Goal: Transaction & Acquisition: Purchase product/service

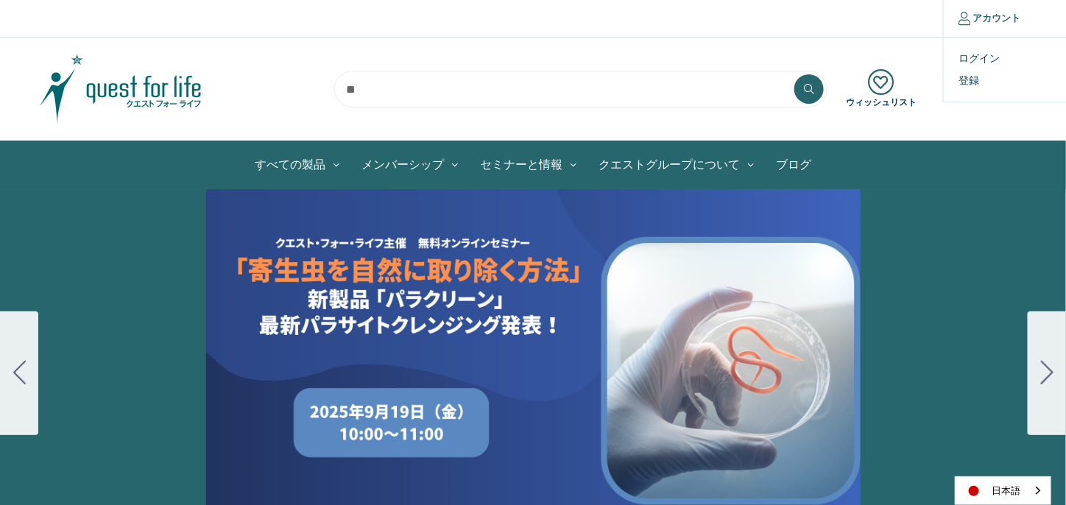
click at [987, 15] on link "アカウント" at bounding box center [989, 18] width 93 height 37
click at [981, 57] on link "ログイン" at bounding box center [1016, 58] width 146 height 21
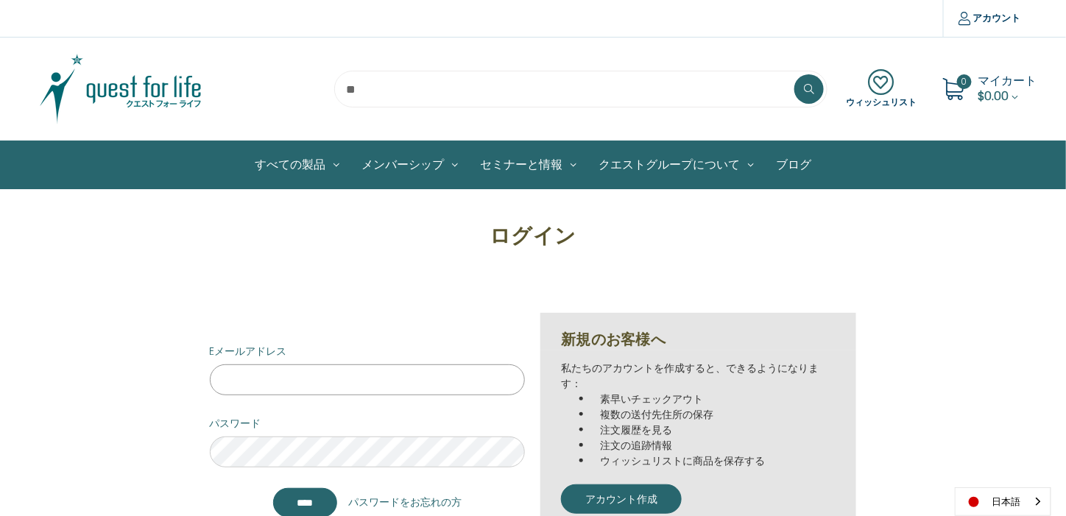
click at [347, 378] on input "Eメールアドレス" at bounding box center [368, 379] width 316 height 31
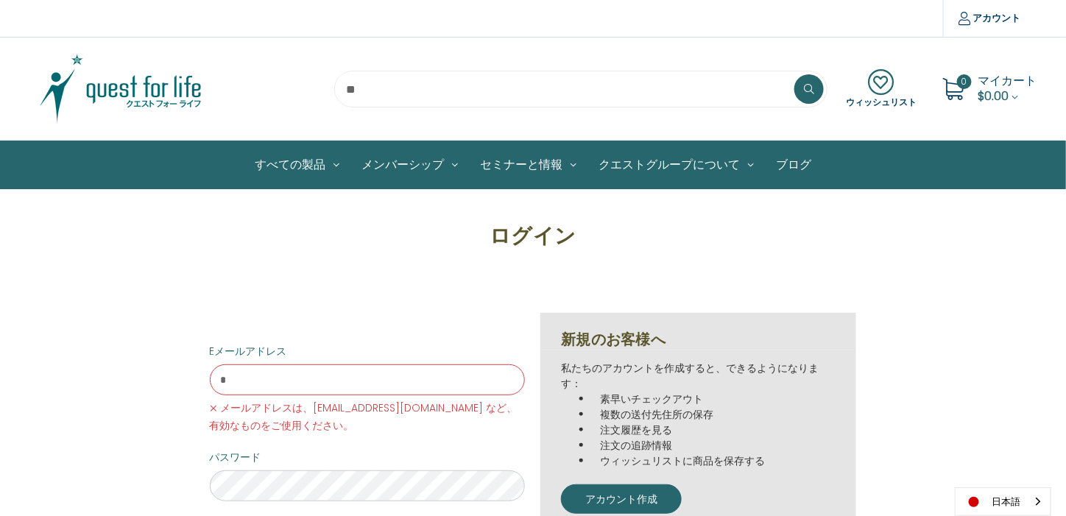
type input "**********"
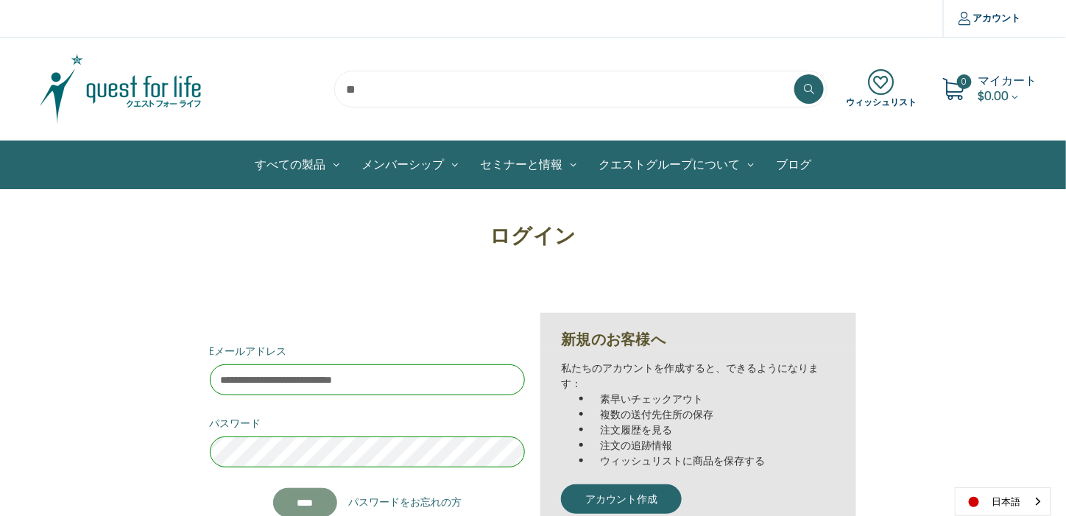
click at [312, 495] on input "*******" at bounding box center [305, 502] width 65 height 29
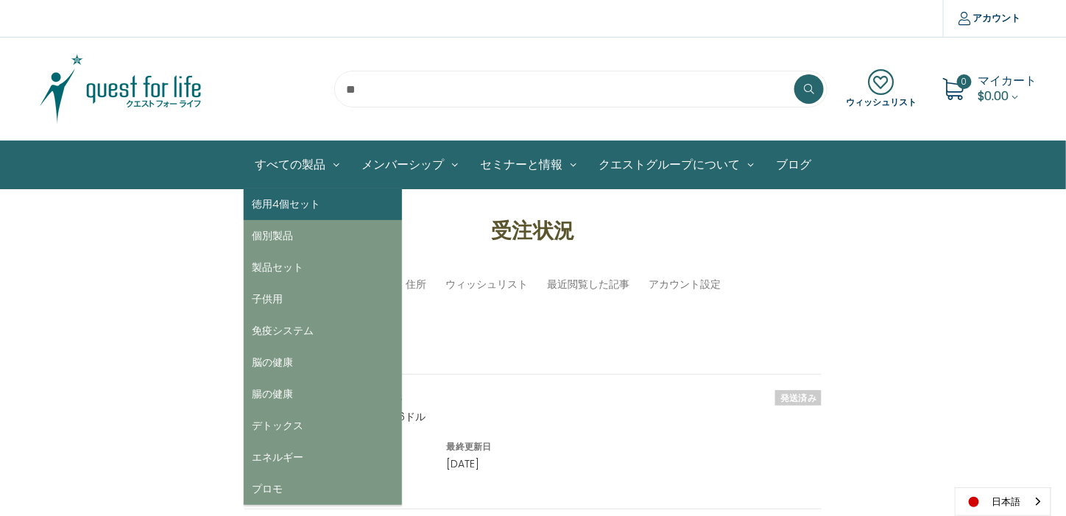
click at [300, 198] on link "徳用4個セット" at bounding box center [323, 204] width 158 height 32
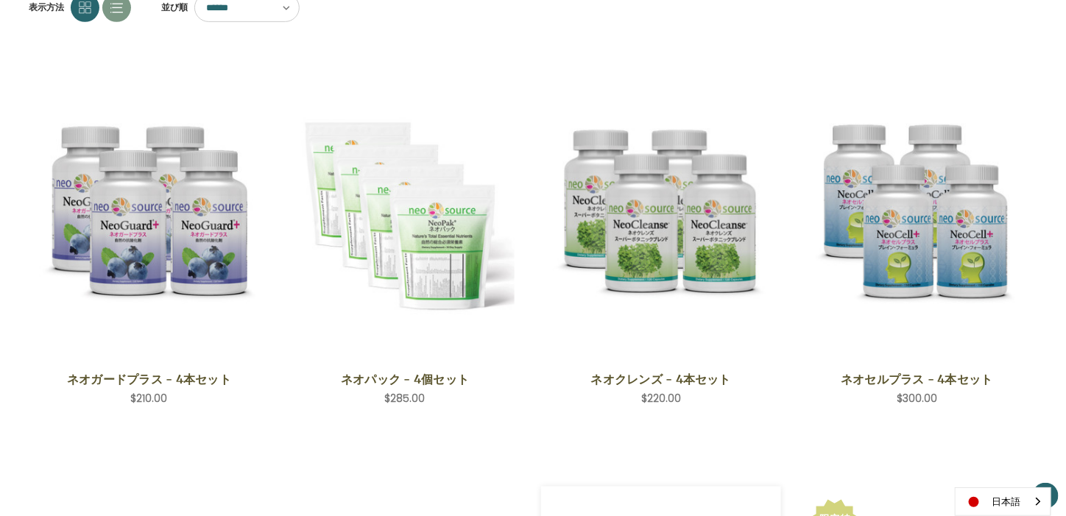
scroll to position [515, 0]
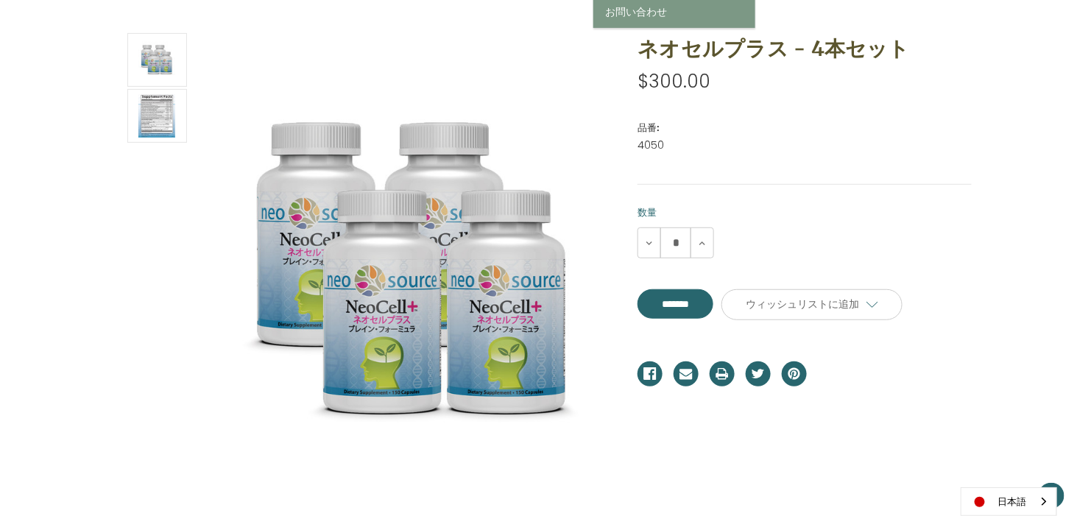
scroll to position [221, 0]
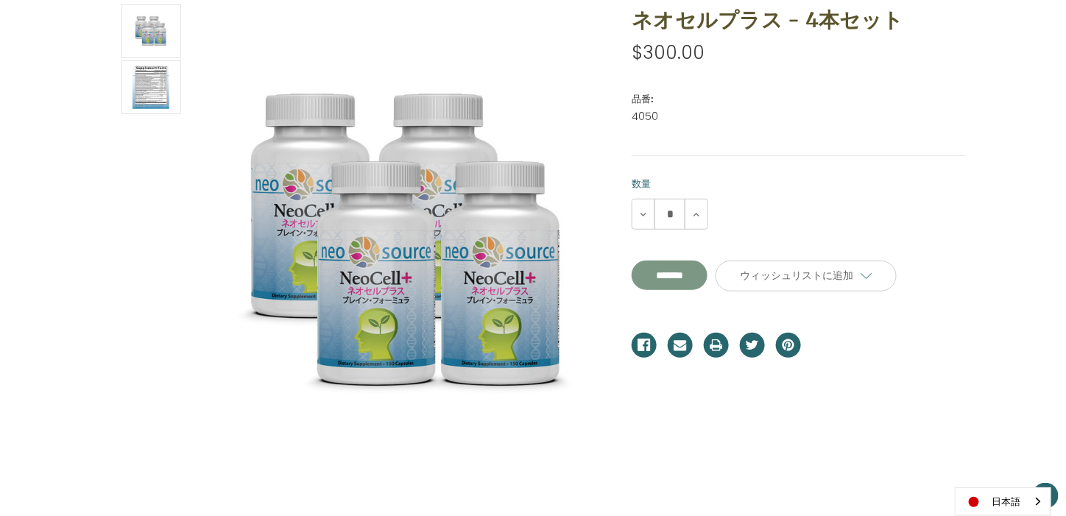
click at [707, 277] on input "*******" at bounding box center [669, 275] width 76 height 29
type input "*******"
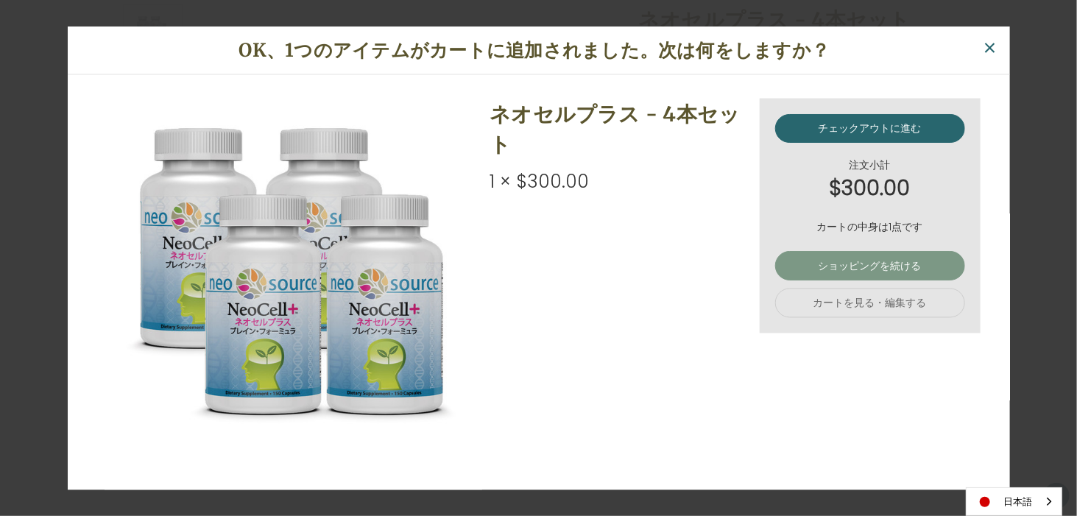
click at [868, 269] on link "ショッピングを続ける" at bounding box center [870, 265] width 190 height 29
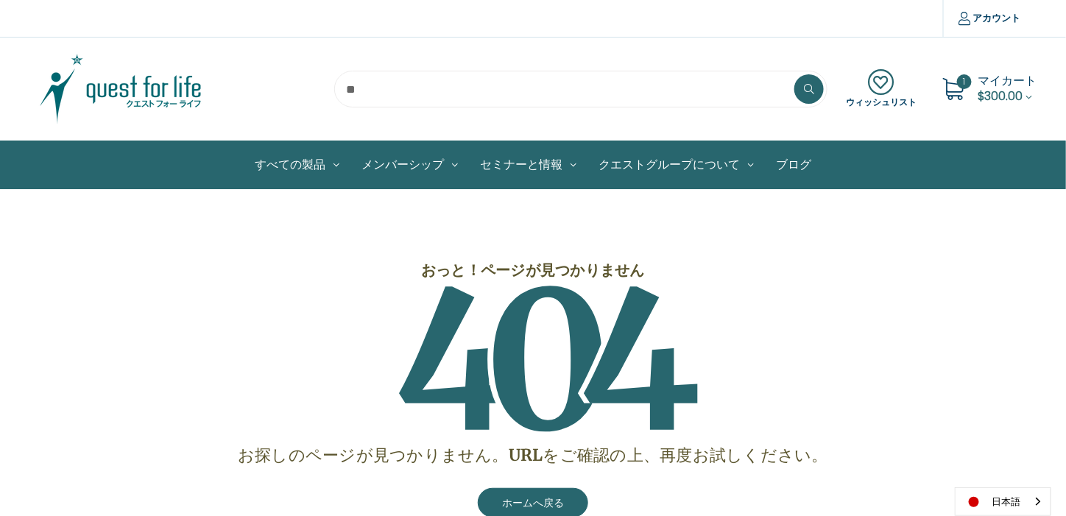
click at [989, 89] on span "$300.00" at bounding box center [1000, 96] width 45 height 17
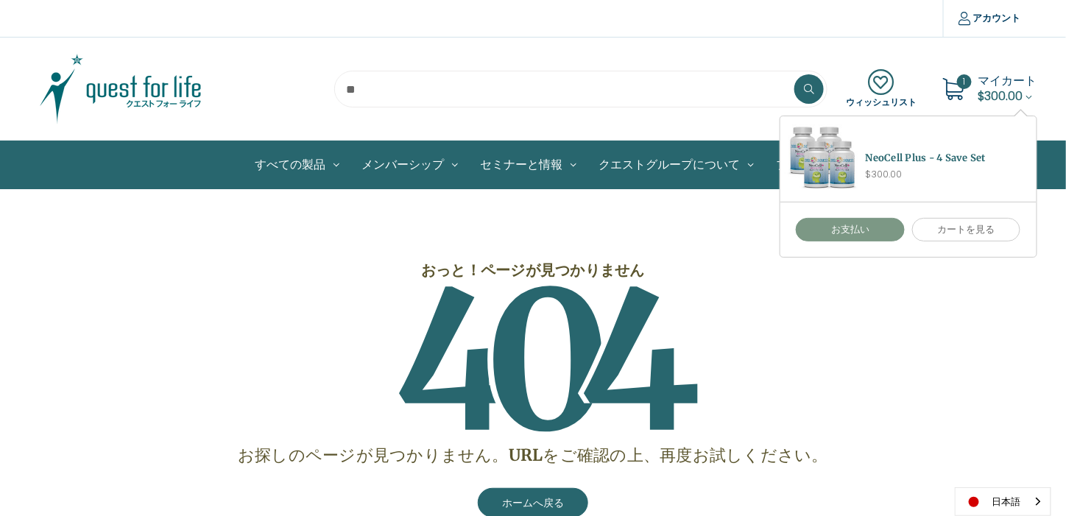
click at [860, 221] on link "お支払い" at bounding box center [849, 230] width 109 height 24
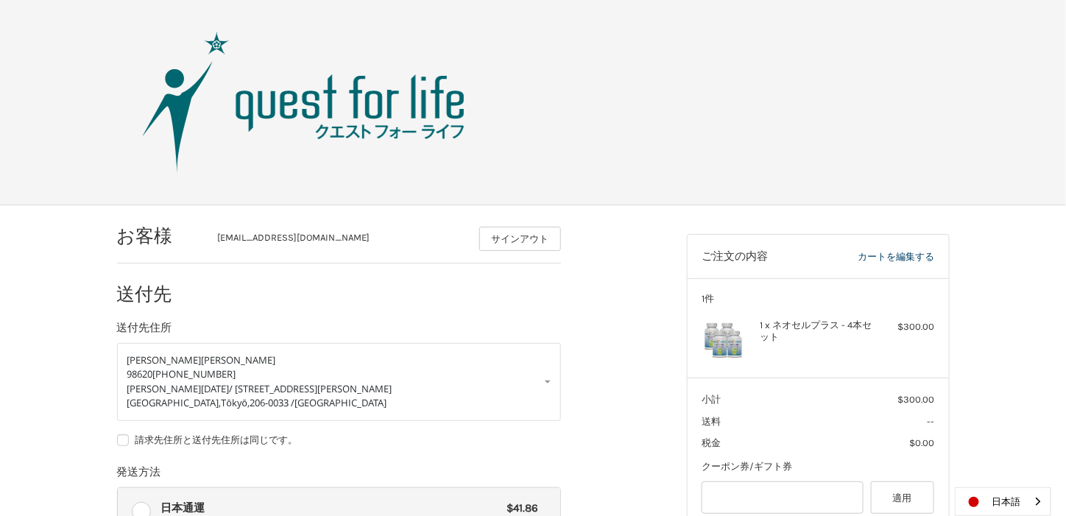
drag, startPoint x: 305, startPoint y: 290, endPoint x: 240, endPoint y: -3, distance: 300.0
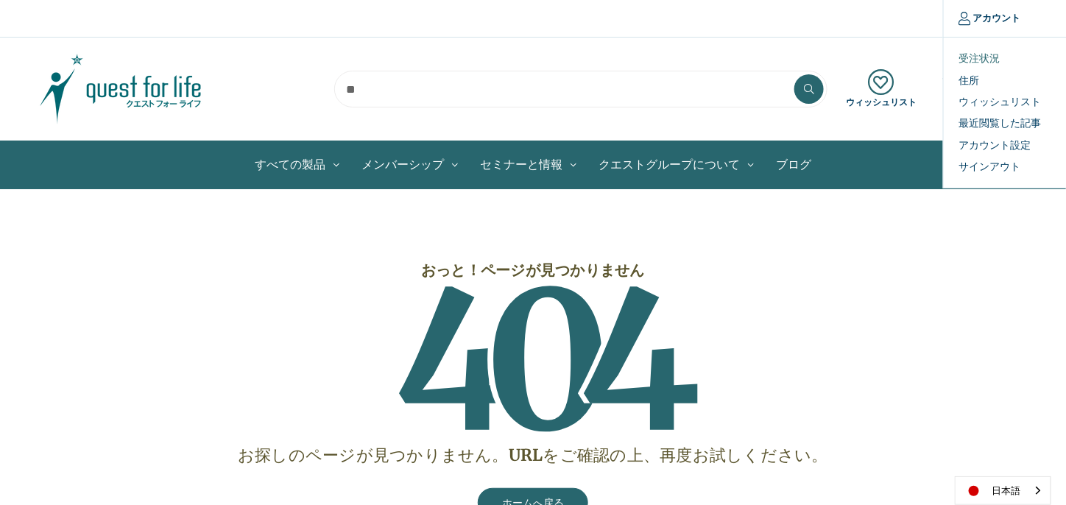
click at [988, 56] on link "受注状況" at bounding box center [1016, 58] width 146 height 21
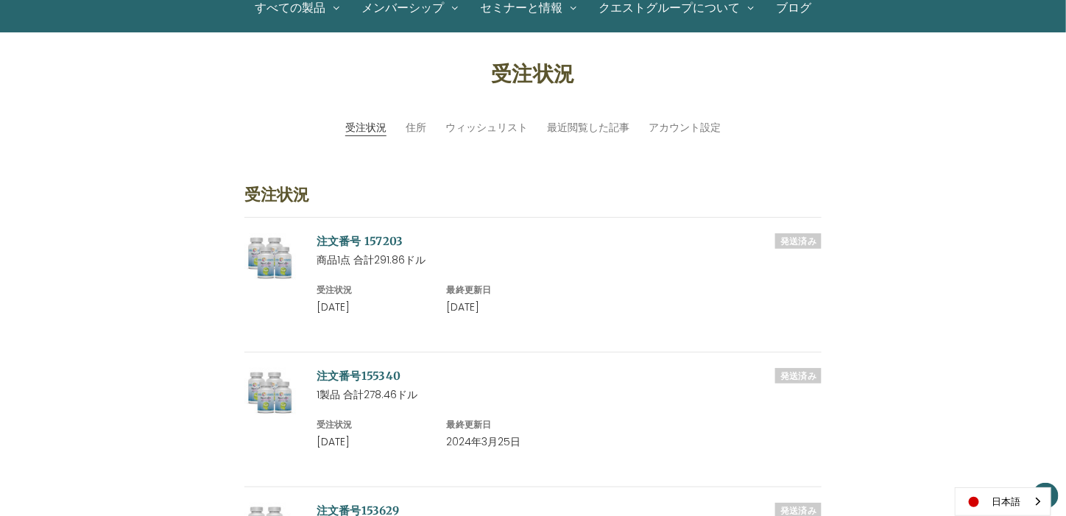
scroll to position [147, 0]
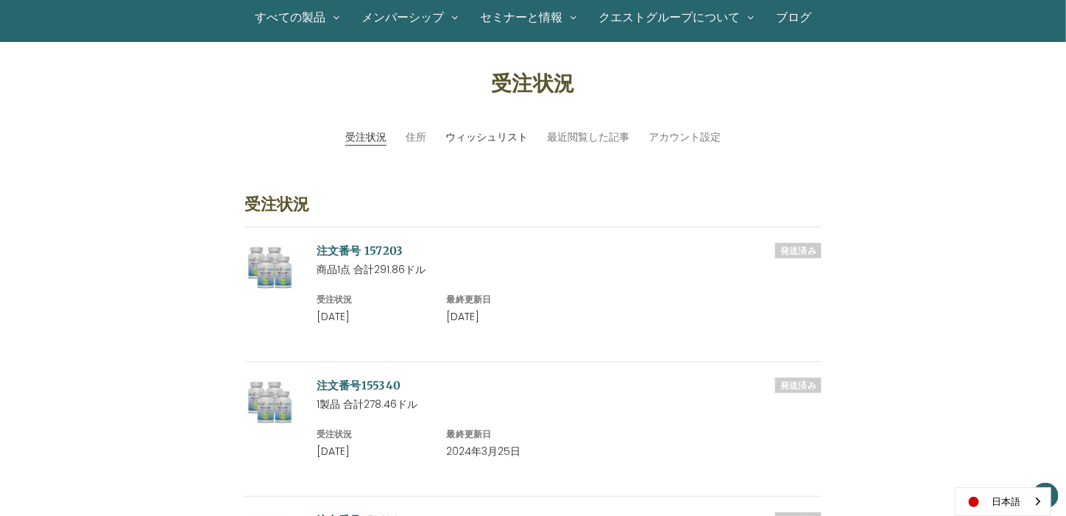
click at [500, 138] on link "ウィッシュリスト" at bounding box center [486, 137] width 82 height 15
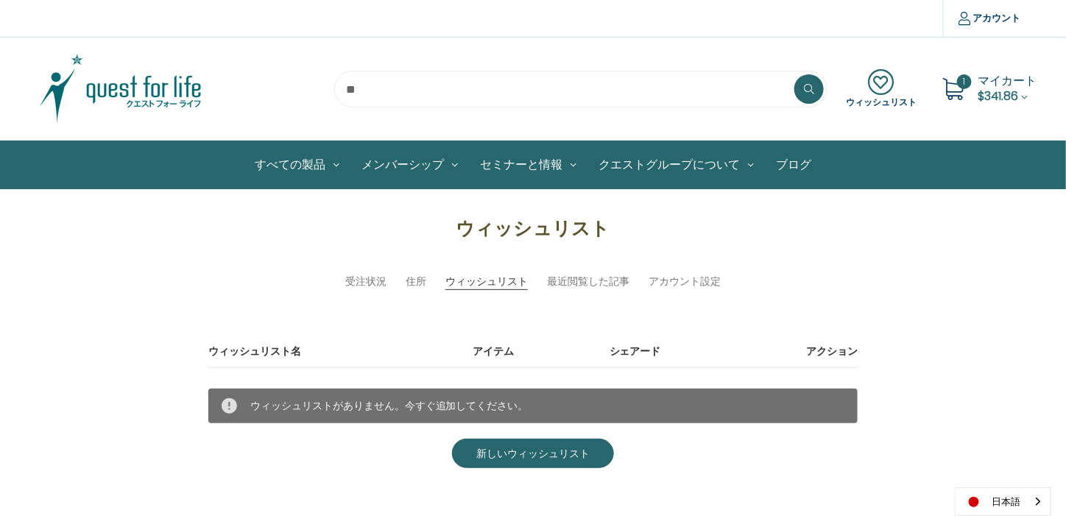
click at [1019, 86] on span "マイカート" at bounding box center [1007, 80] width 59 height 17
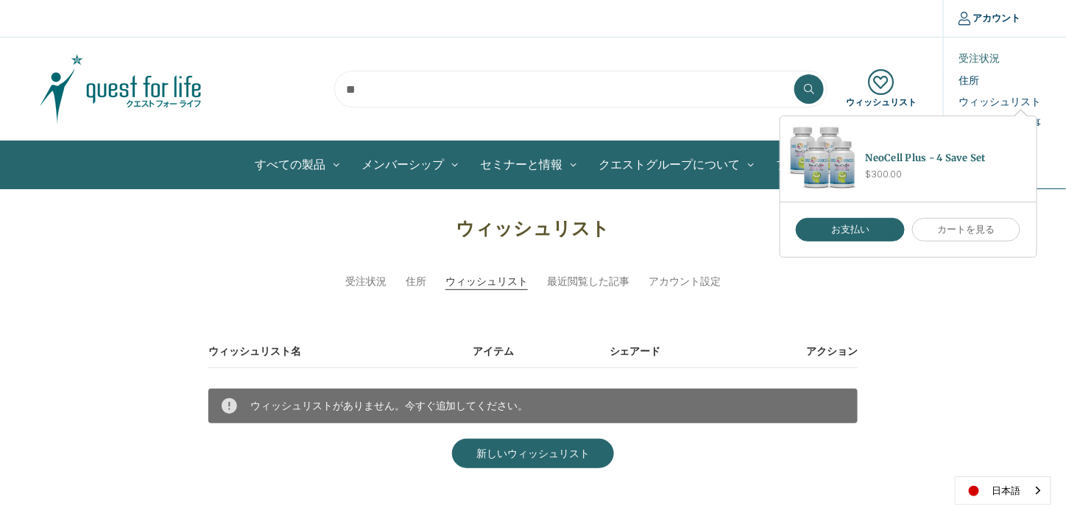
click at [986, 54] on link "受注状況" at bounding box center [1016, 58] width 146 height 21
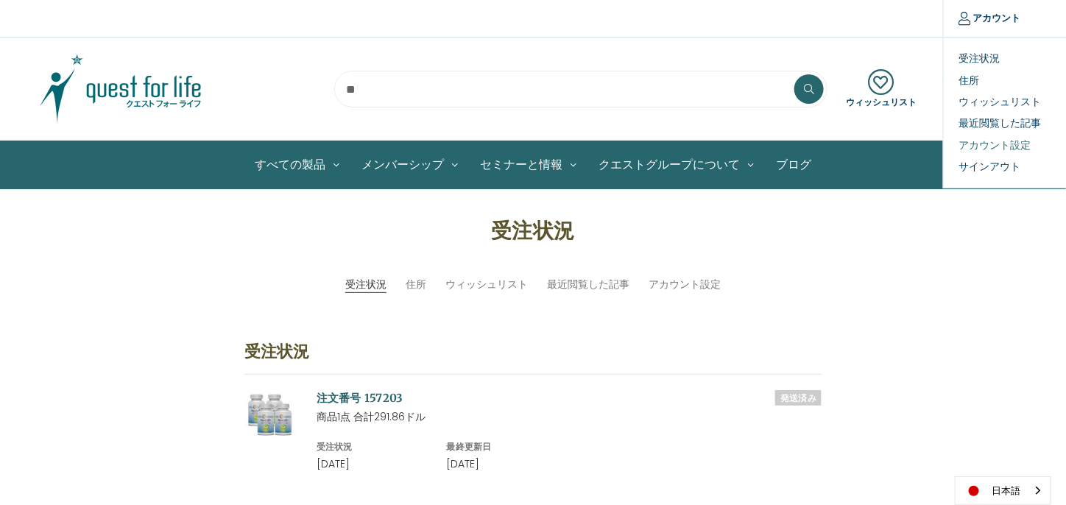
click at [990, 139] on link "アカウント設定" at bounding box center [1016, 145] width 146 height 21
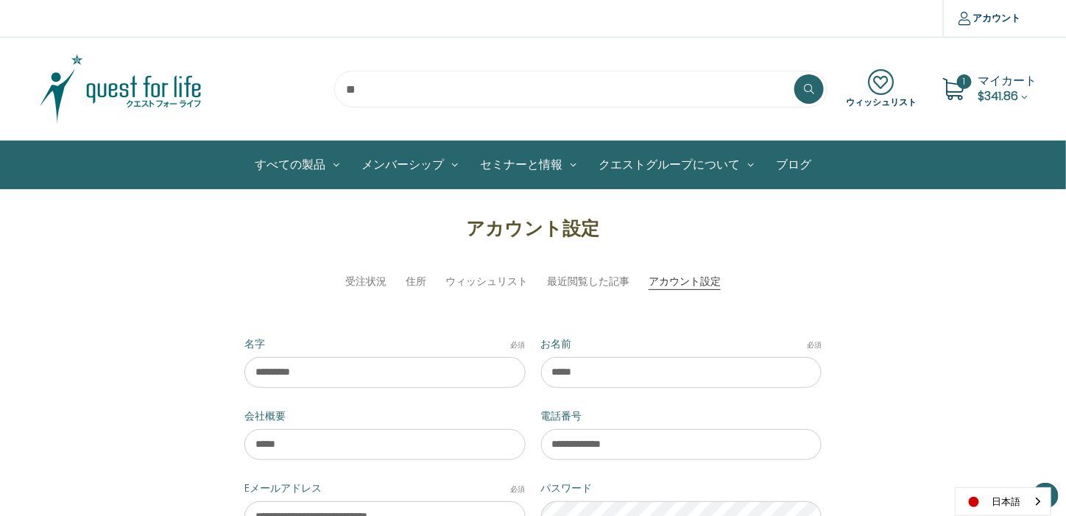
drag, startPoint x: 773, startPoint y: 208, endPoint x: 575, endPoint y: -79, distance: 348.8
click at [531, 89] on input "search" at bounding box center [580, 89] width 493 height 37
type input "*"
type input "****"
click at [794, 74] on button at bounding box center [808, 88] width 29 height 29
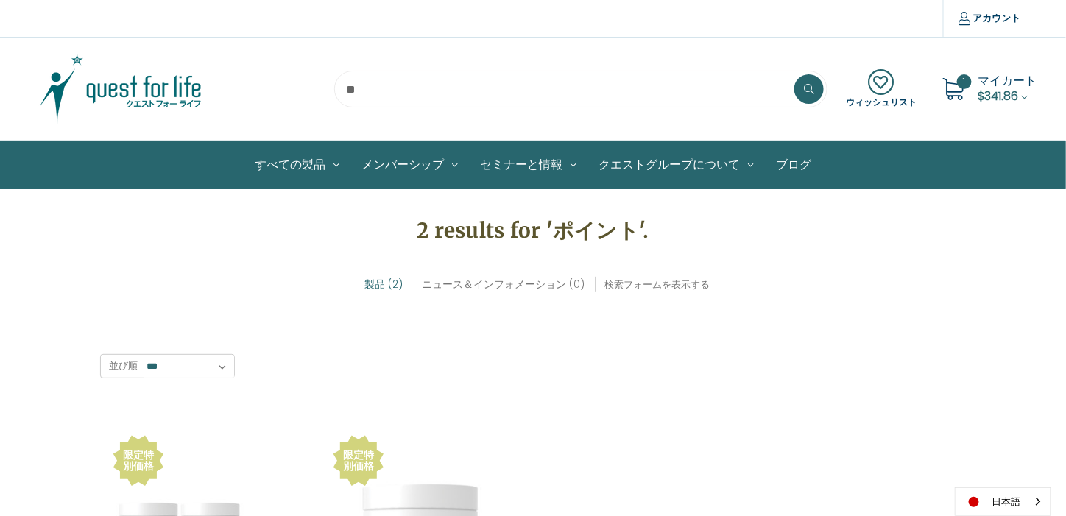
drag, startPoint x: 893, startPoint y: 167, endPoint x: 1019, endPoint y: 80, distance: 153.5
click at [1010, 87] on span "マイカート" at bounding box center [1007, 80] width 59 height 17
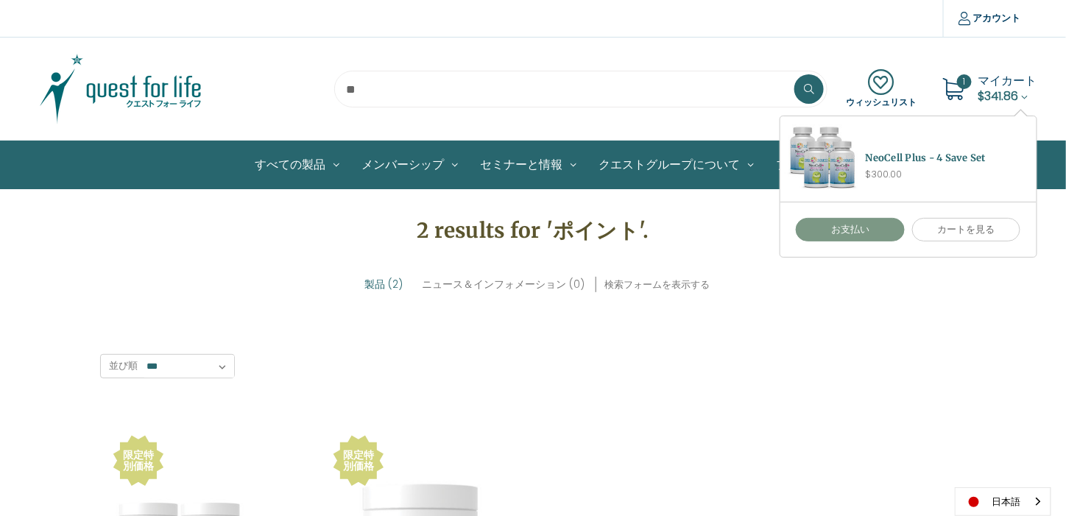
click at [860, 233] on link "お支払い" at bounding box center [849, 230] width 109 height 24
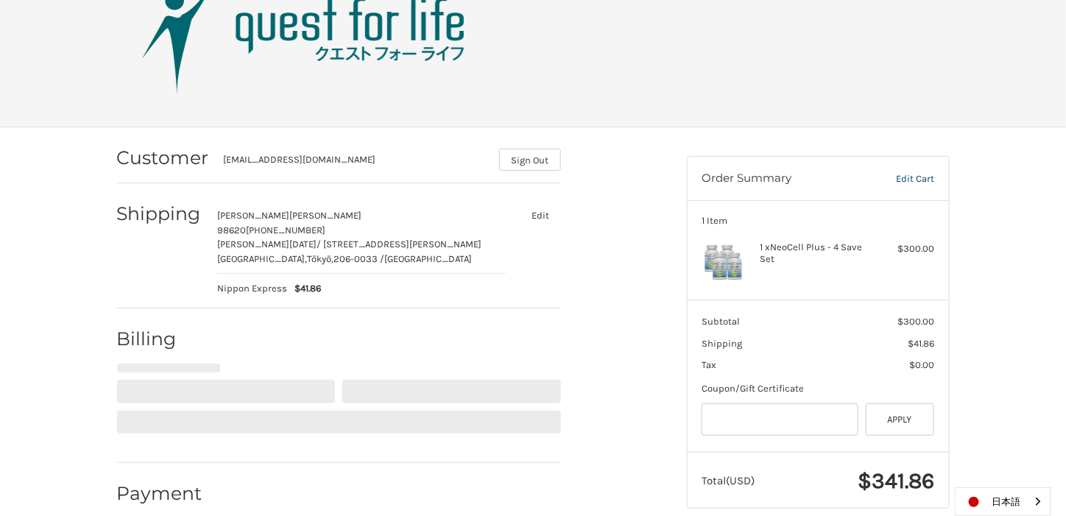
scroll to position [97, 0]
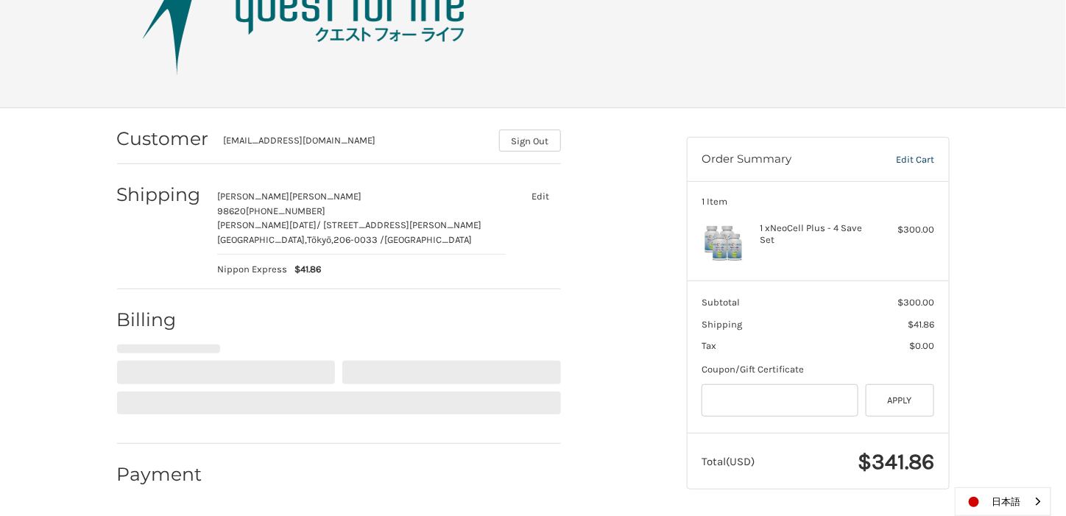
select select "**"
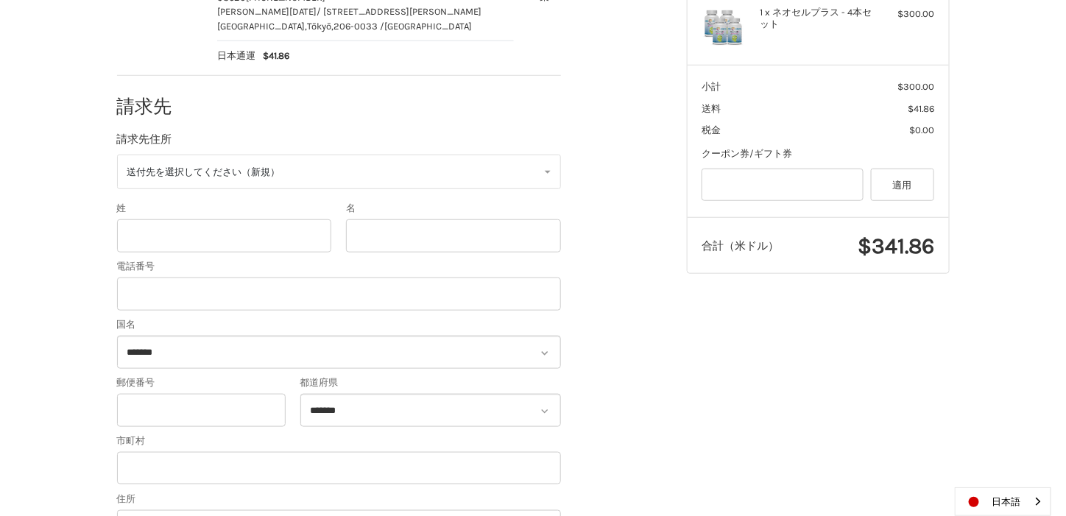
scroll to position [318, 0]
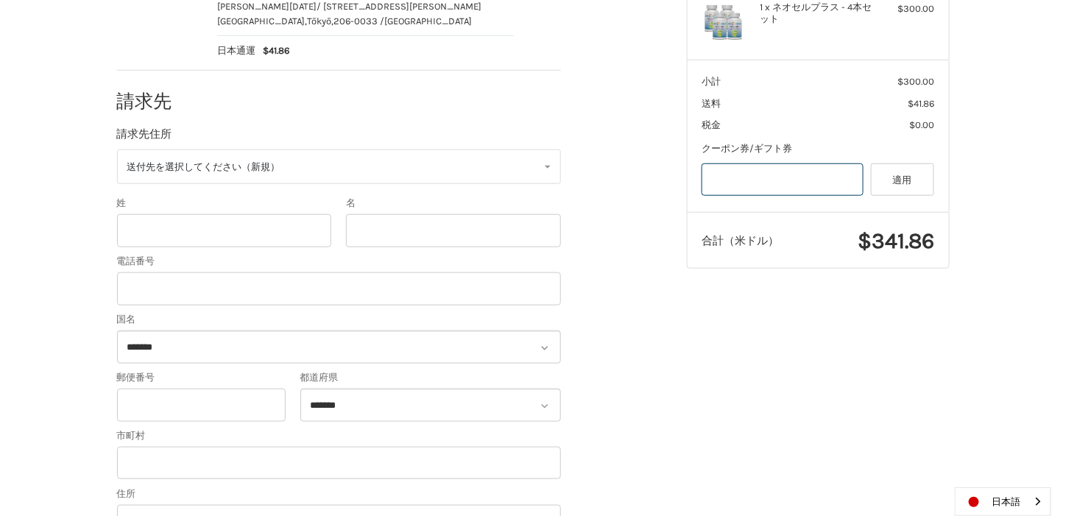
click at [804, 174] on input "Gift Certificate or Coupon Code" at bounding box center [782, 179] width 162 height 33
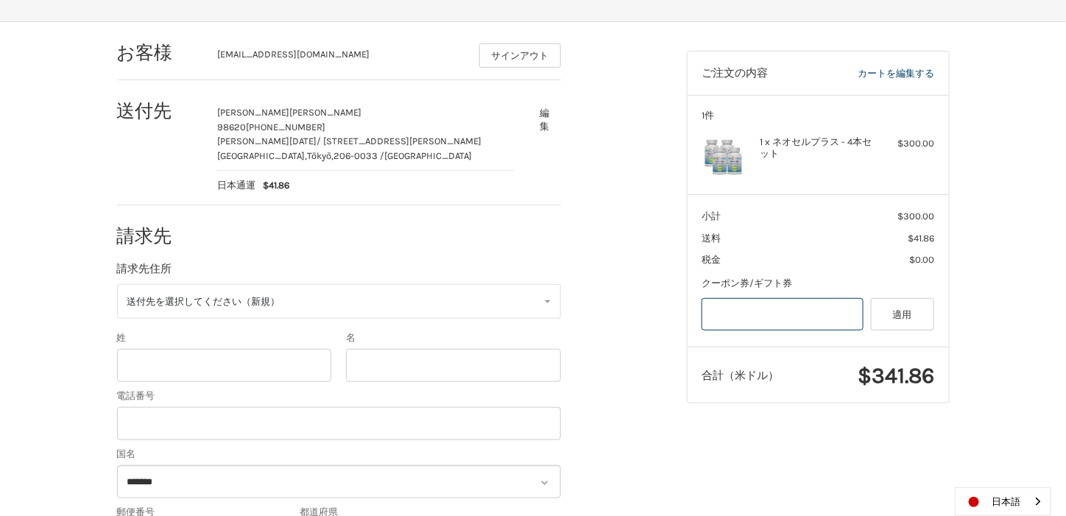
scroll to position [336, 0]
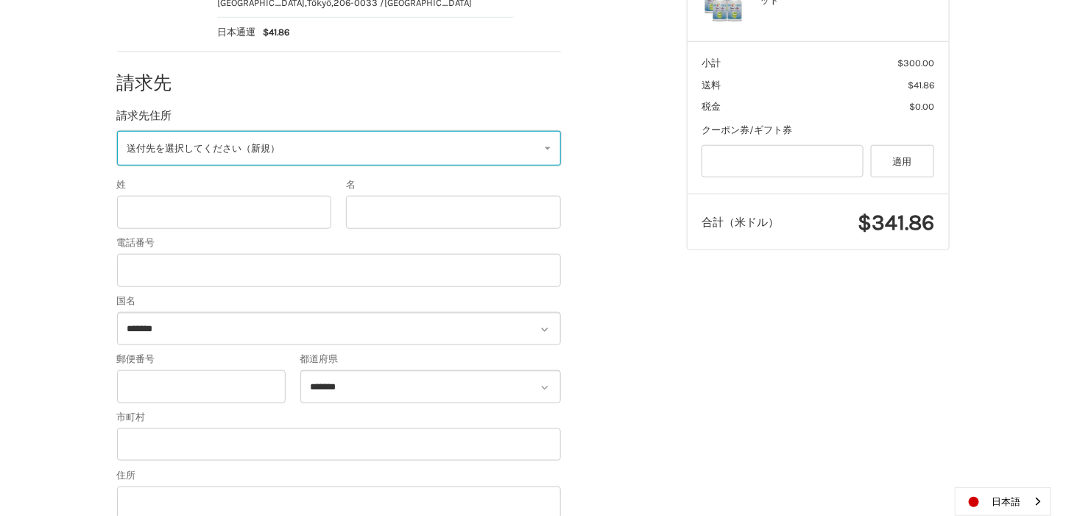
click at [299, 149] on link "送付先を選択してください（新規）" at bounding box center [339, 148] width 444 height 35
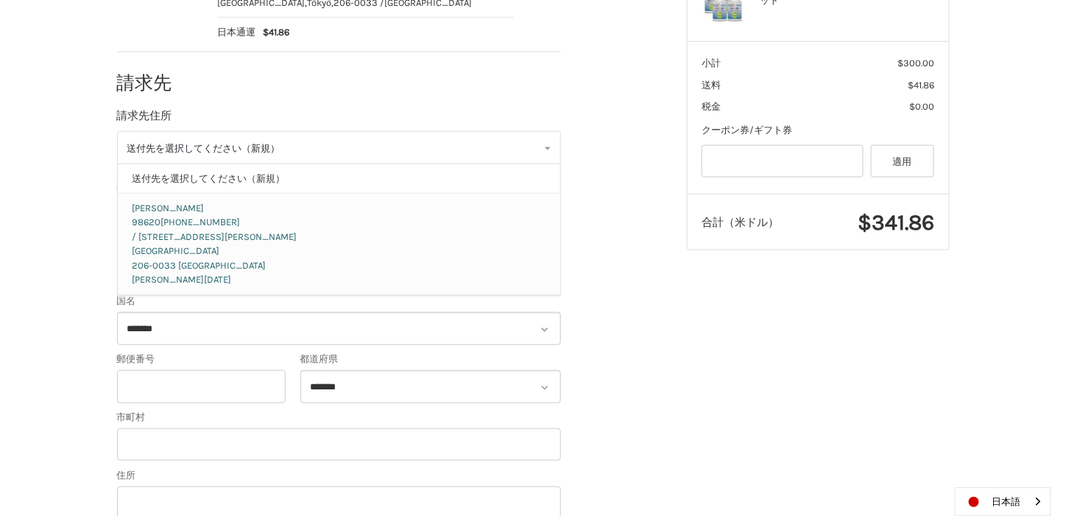
click at [286, 209] on p "中西 諒太" at bounding box center [339, 208] width 414 height 15
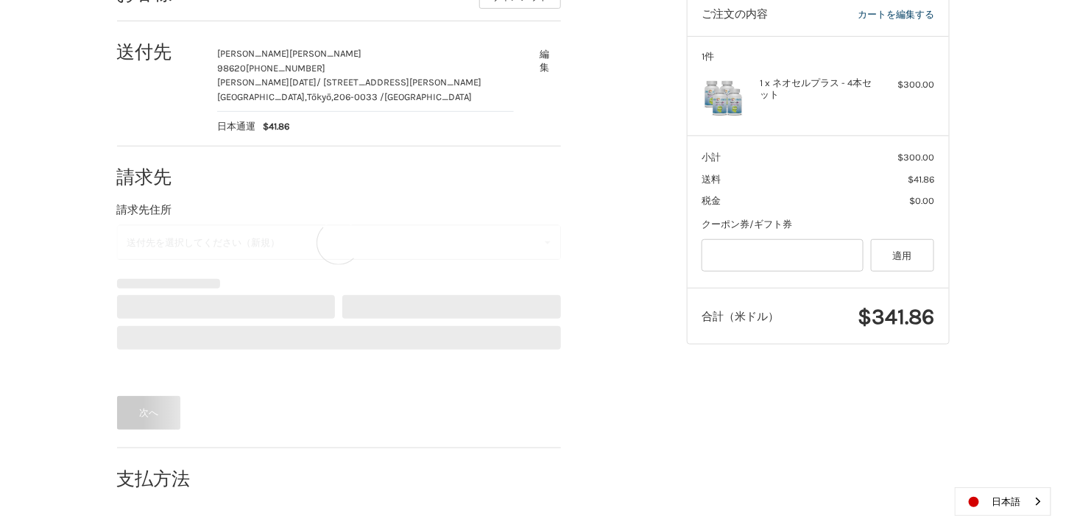
scroll to position [167, 0]
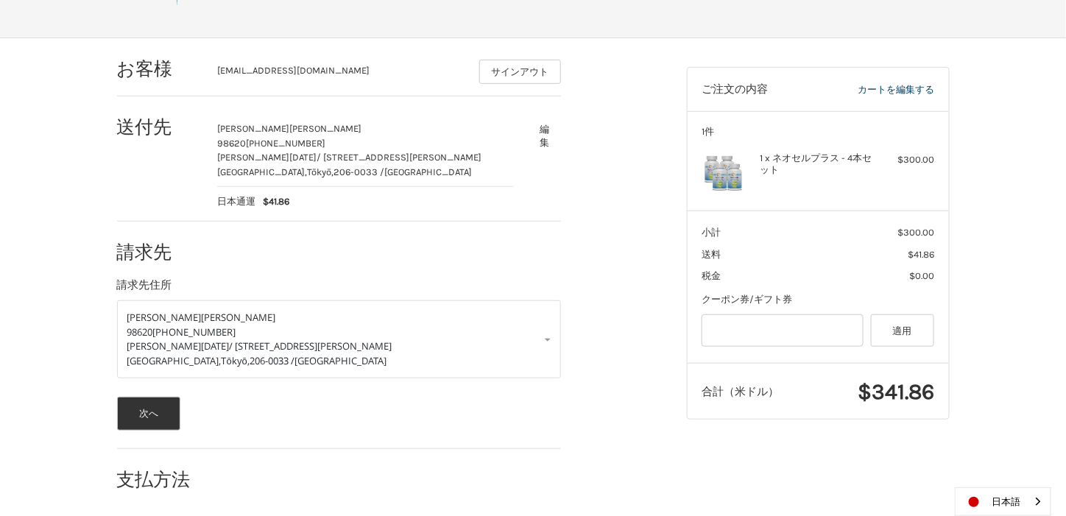
click at [664, 251] on div "お客様 viator_kaleidostone@outlook.jp サインアウト 送付先 諒太 中西 98620 080-9874-7817 落合6-15-…" at bounding box center [391, 271] width 570 height 466
click at [136, 478] on h2 "支払方法" at bounding box center [160, 479] width 86 height 23
click at [151, 400] on button "次へ" at bounding box center [149, 414] width 64 height 34
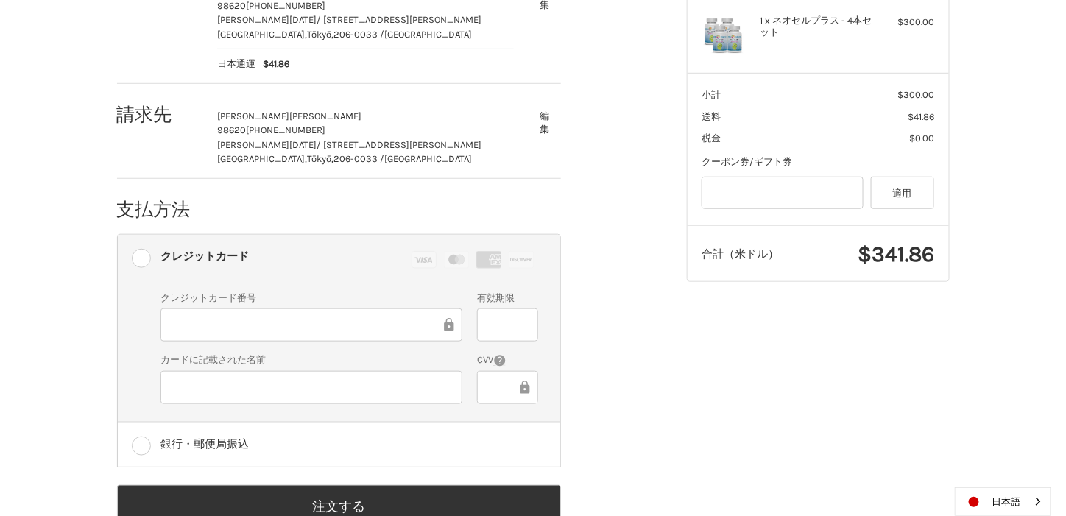
scroll to position [346, 0]
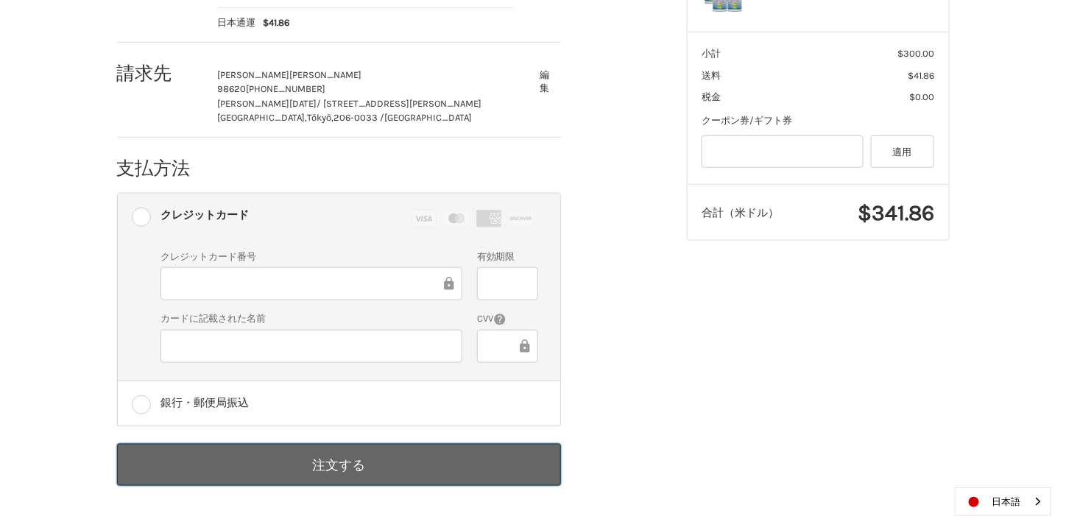
click at [287, 459] on button "注文する" at bounding box center [339, 465] width 444 height 42
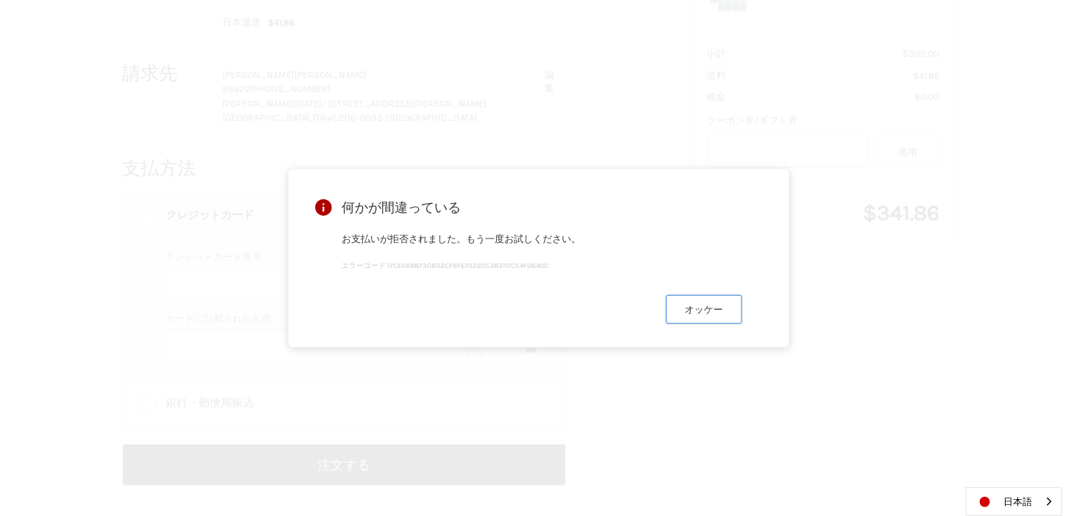
click at [703, 310] on button "オッケー" at bounding box center [704, 309] width 76 height 29
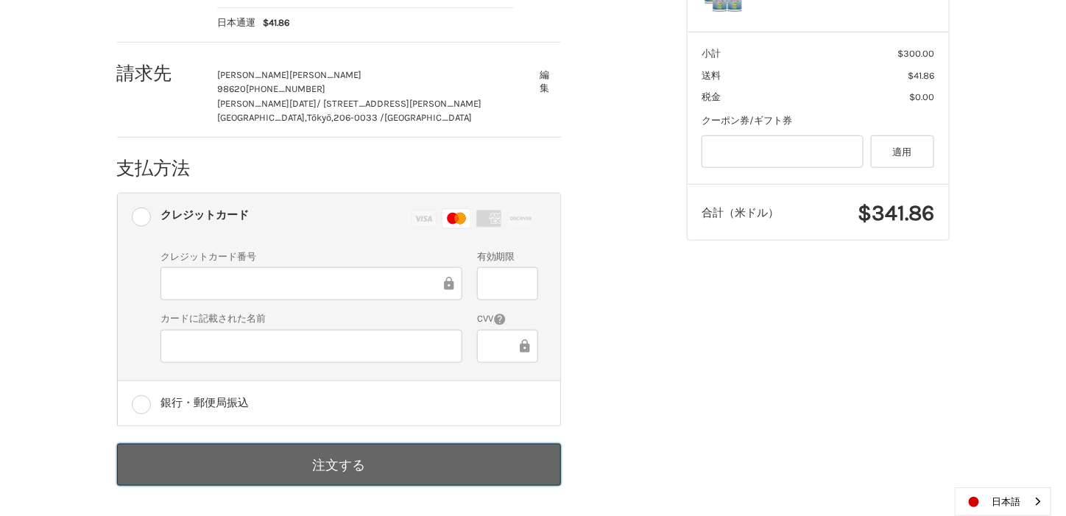
click at [234, 462] on button "注文する" at bounding box center [339, 465] width 444 height 42
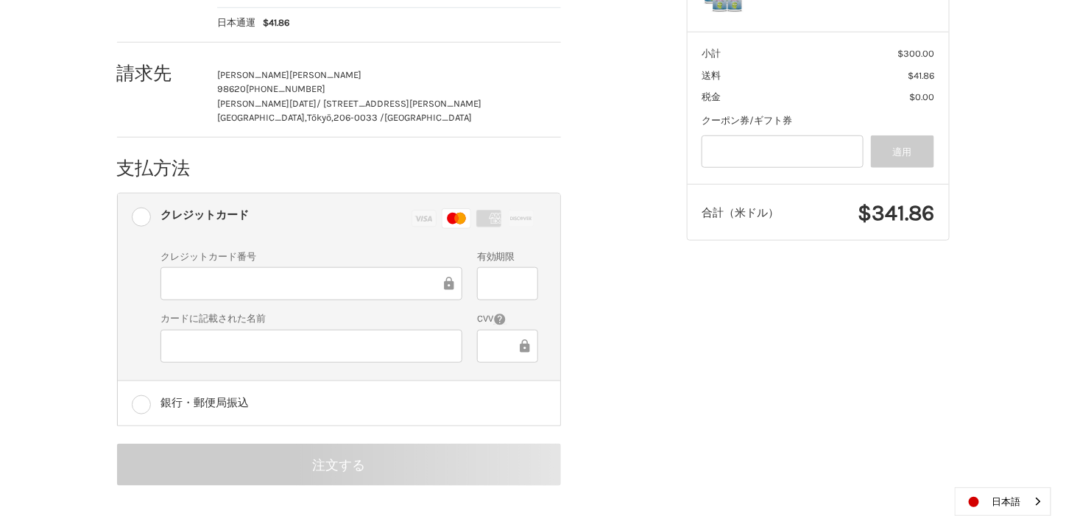
scroll to position [99, 0]
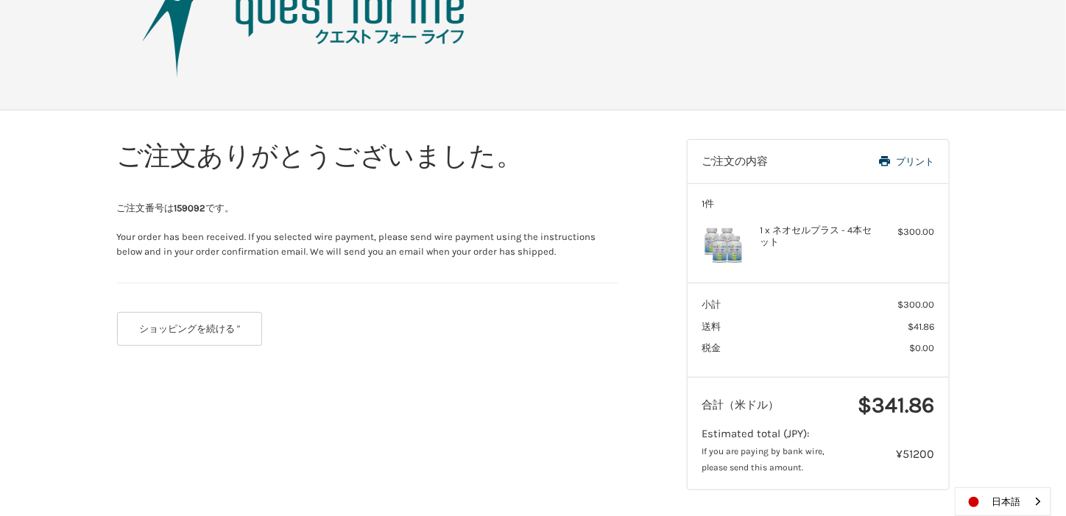
scroll to position [96, 0]
